Goal: Feedback & Contribution: Submit feedback/report problem

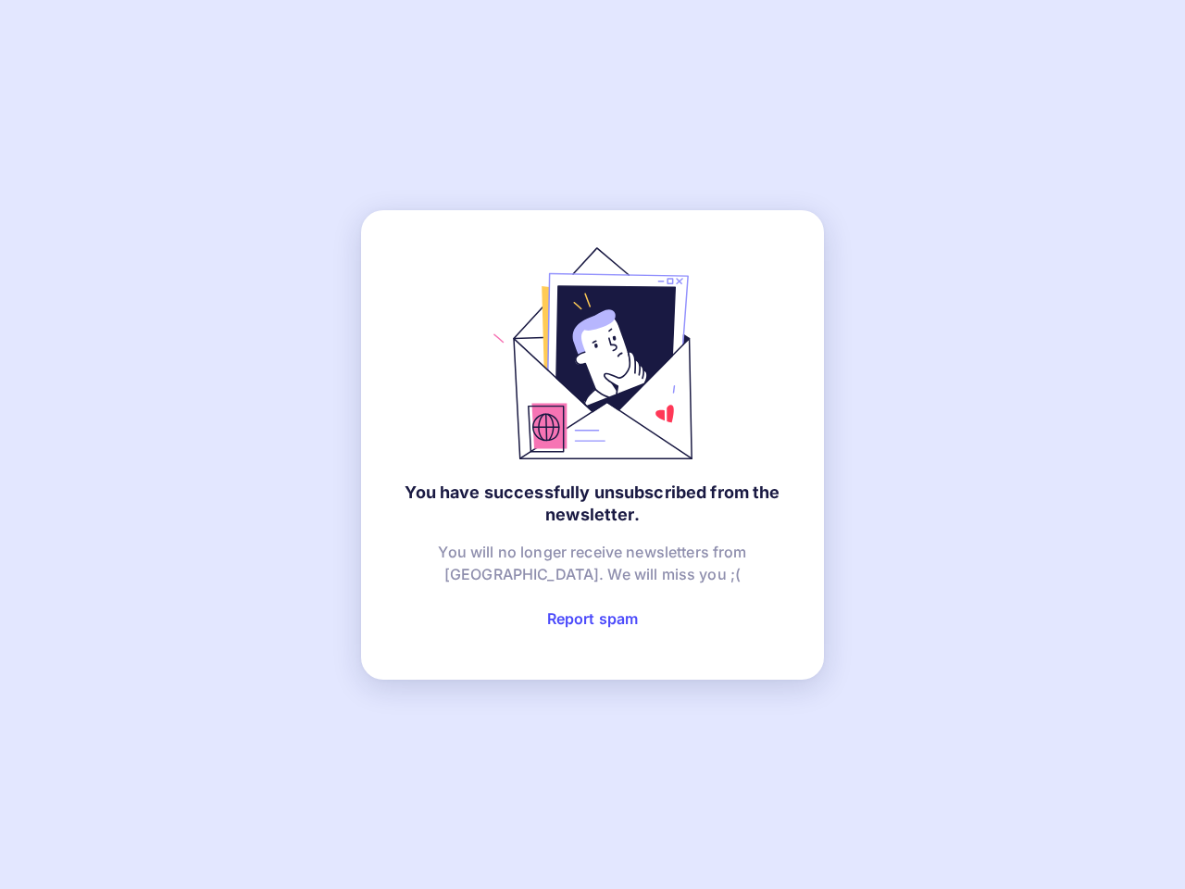
click at [593, 618] on link "Report spam" at bounding box center [593, 618] width 92 height 19
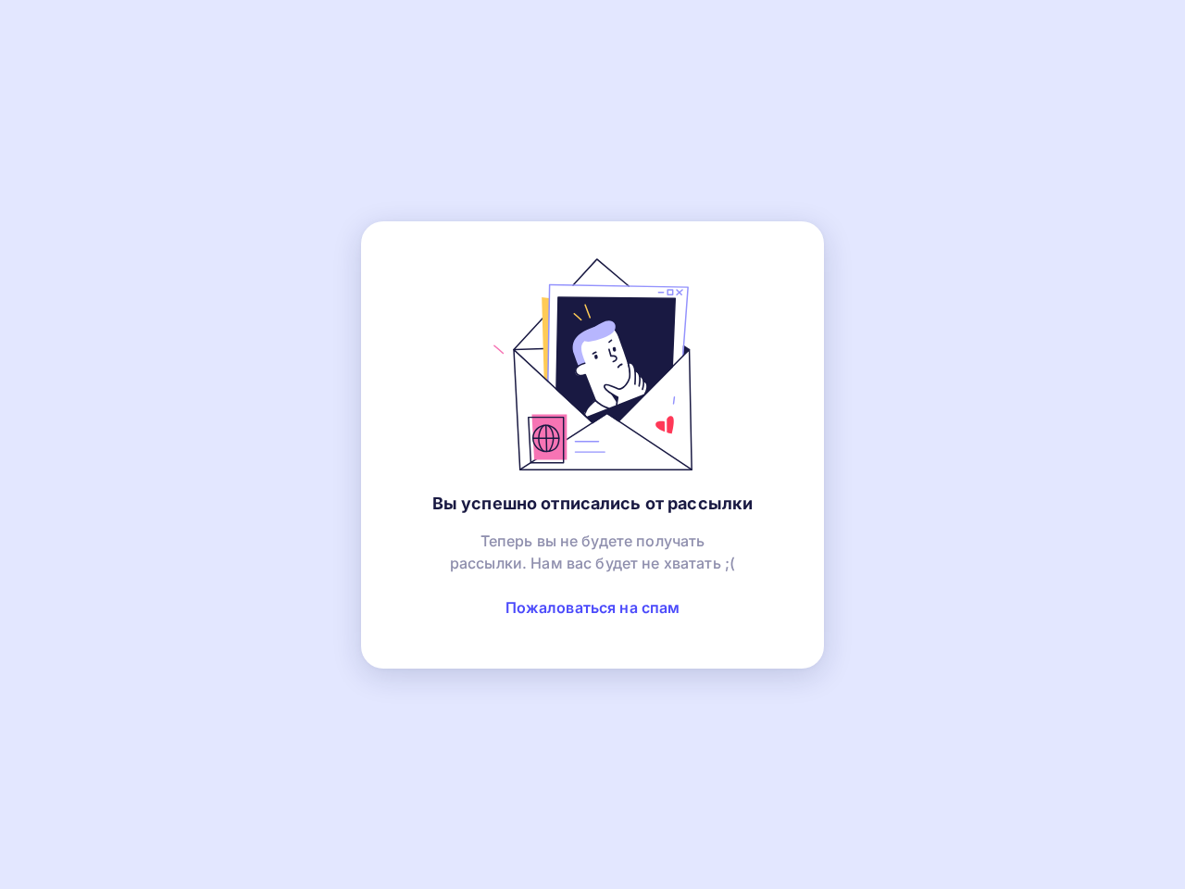
click at [593, 607] on link "Пожаловаться на спам" at bounding box center [593, 607] width 175 height 19
